Goal: Transaction & Acquisition: Purchase product/service

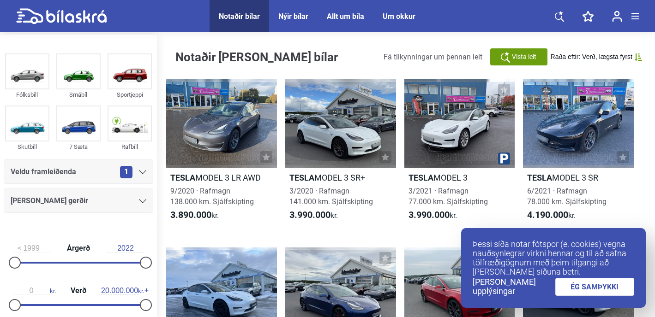
click at [588, 289] on link "ÉG SAMÞYKKI" at bounding box center [594, 287] width 79 height 18
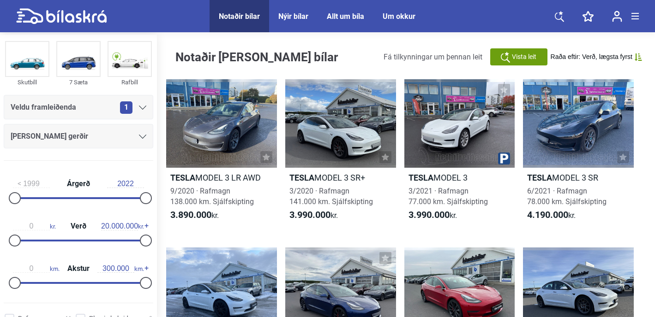
scroll to position [80, 0]
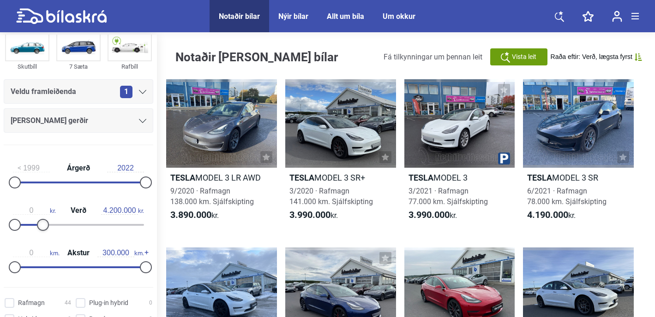
type input "4.100.000"
drag, startPoint x: 142, startPoint y: 227, endPoint x: 41, endPoint y: 233, distance: 101.7
click at [41, 233] on div "0 kr. Verð 4.100.000 kr." at bounding box center [79, 216] width 150 height 42
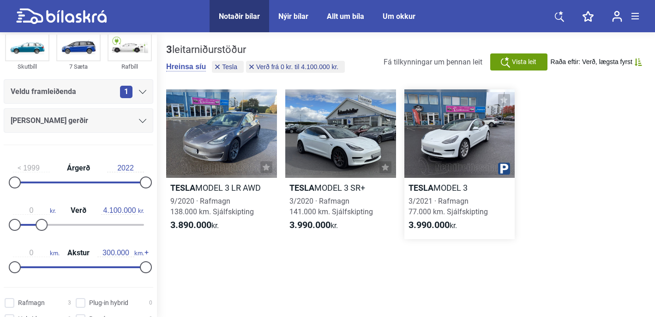
click at [441, 132] on div at bounding box center [459, 134] width 111 height 89
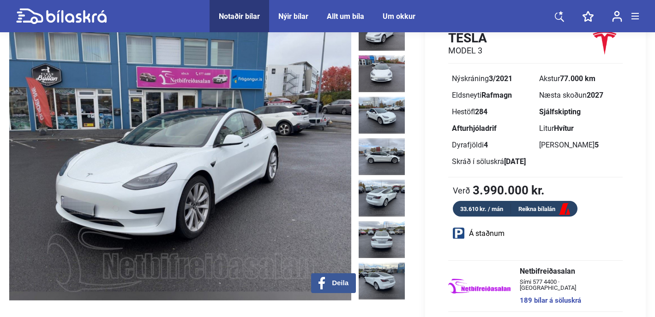
scroll to position [30, 0]
